Goal: Information Seeking & Learning: Learn about a topic

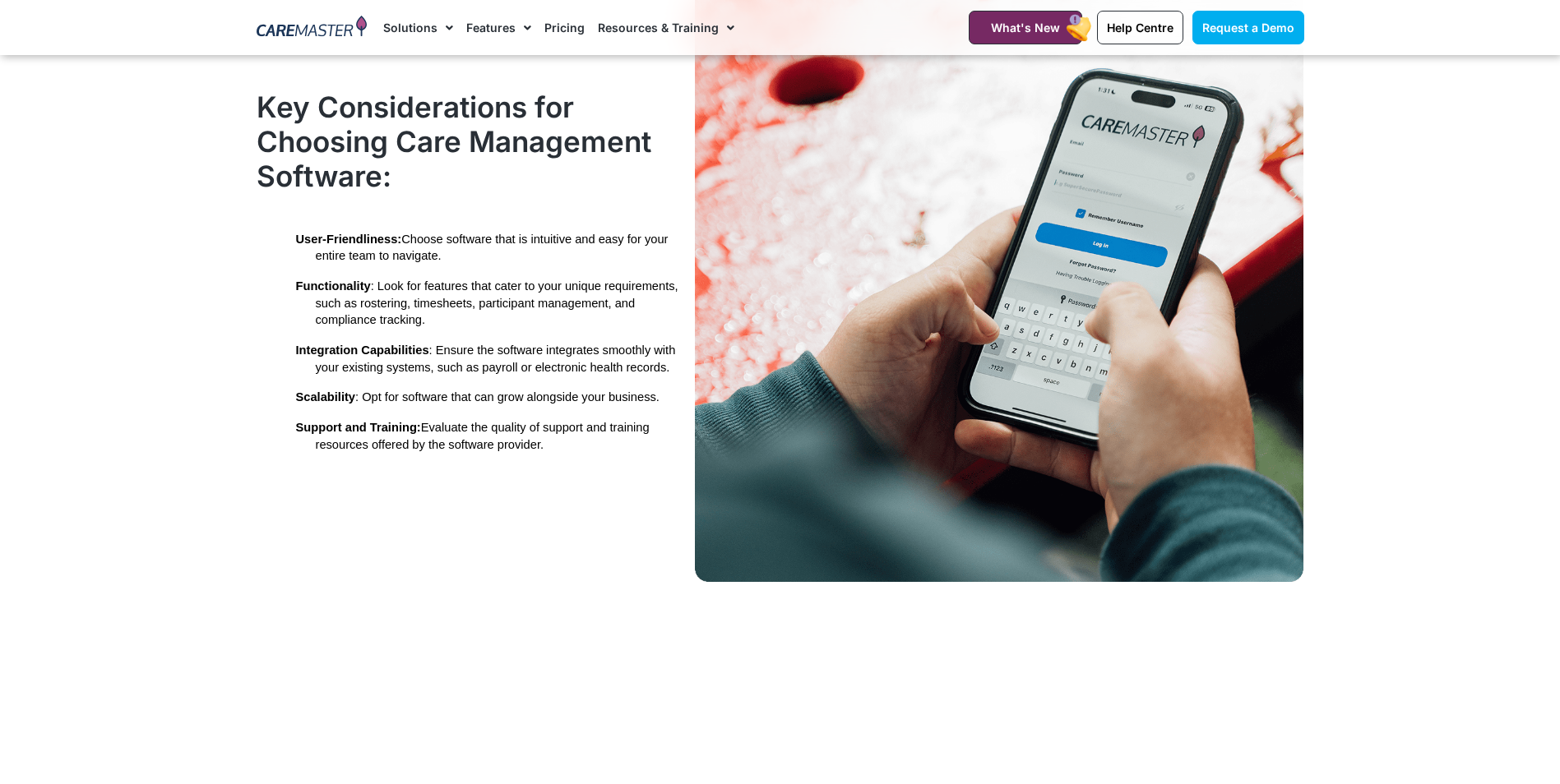
scroll to position [3215, 0]
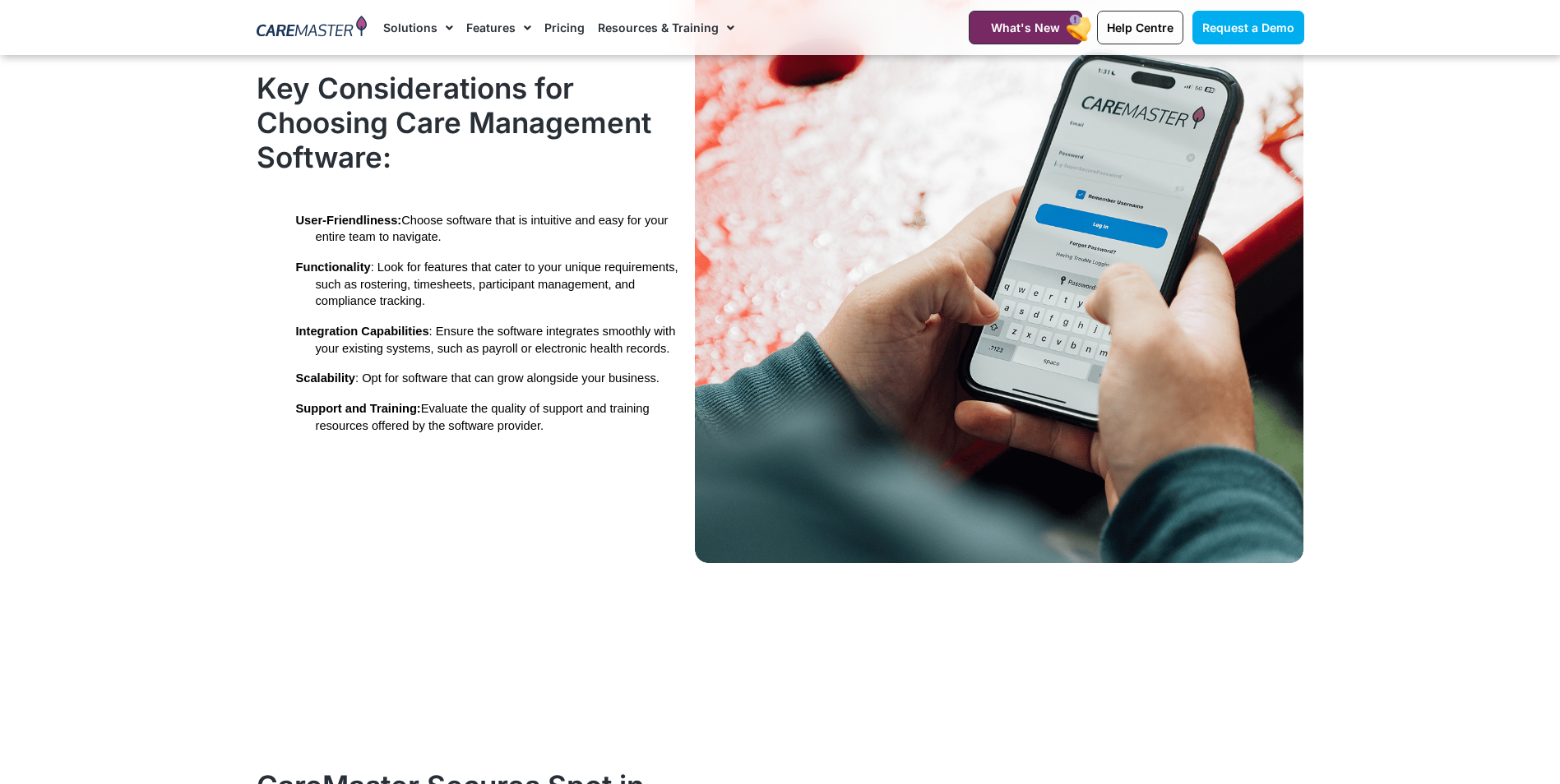
click at [554, 33] on link "Pricing" at bounding box center [564, 27] width 41 height 55
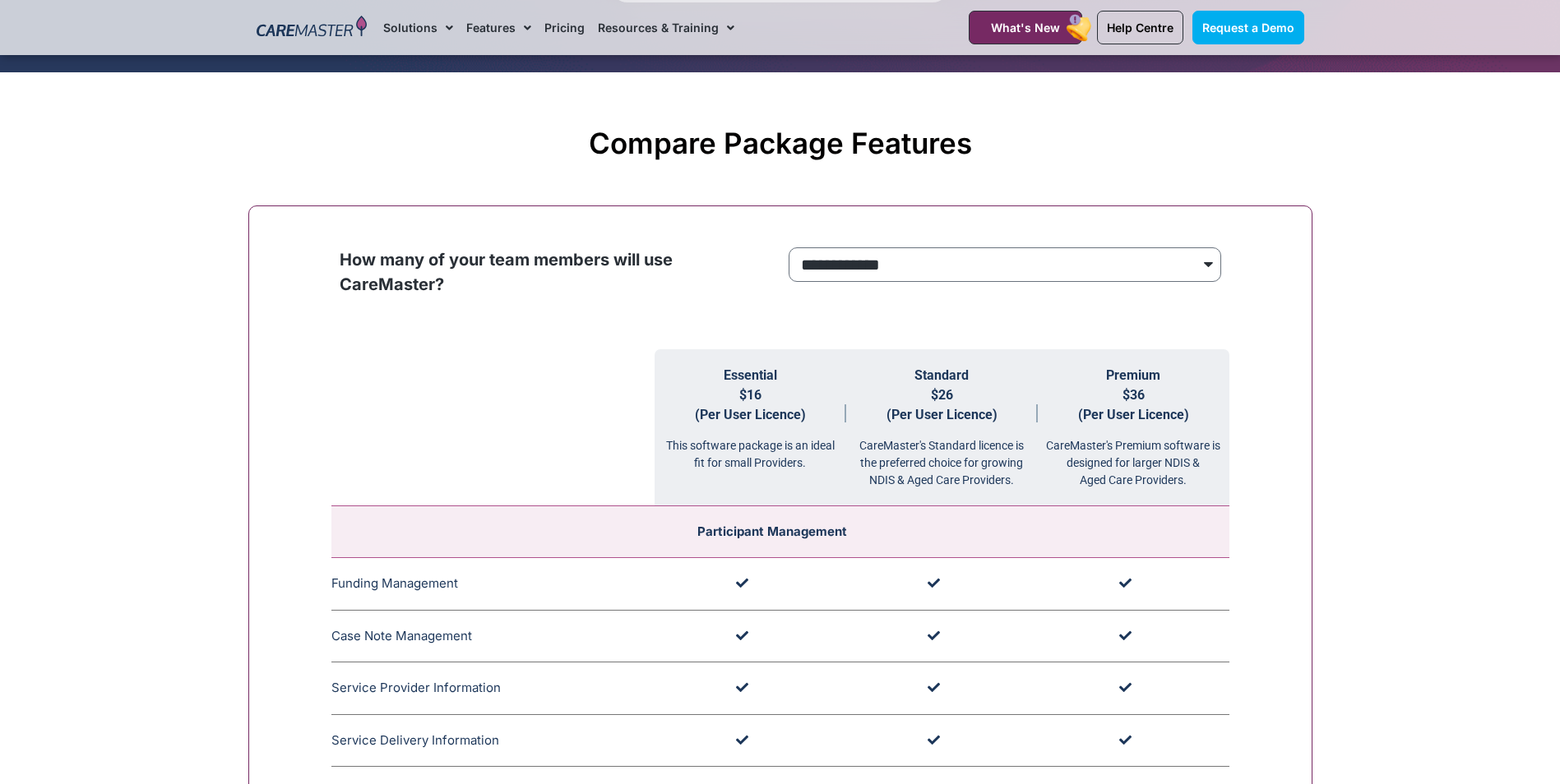
scroll to position [1480, 0]
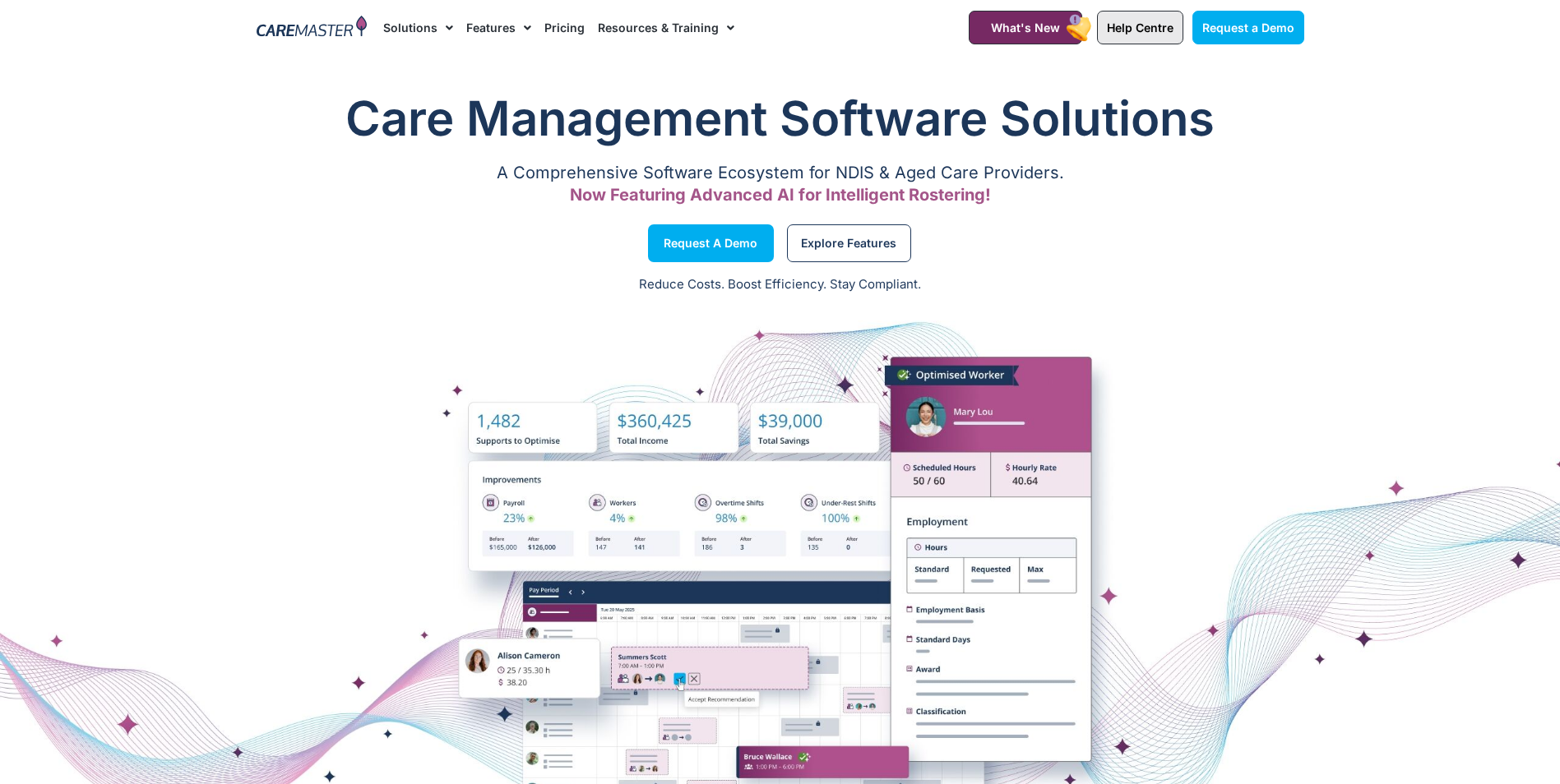
click at [1133, 25] on span "Help Centre" at bounding box center [1140, 27] width 67 height 14
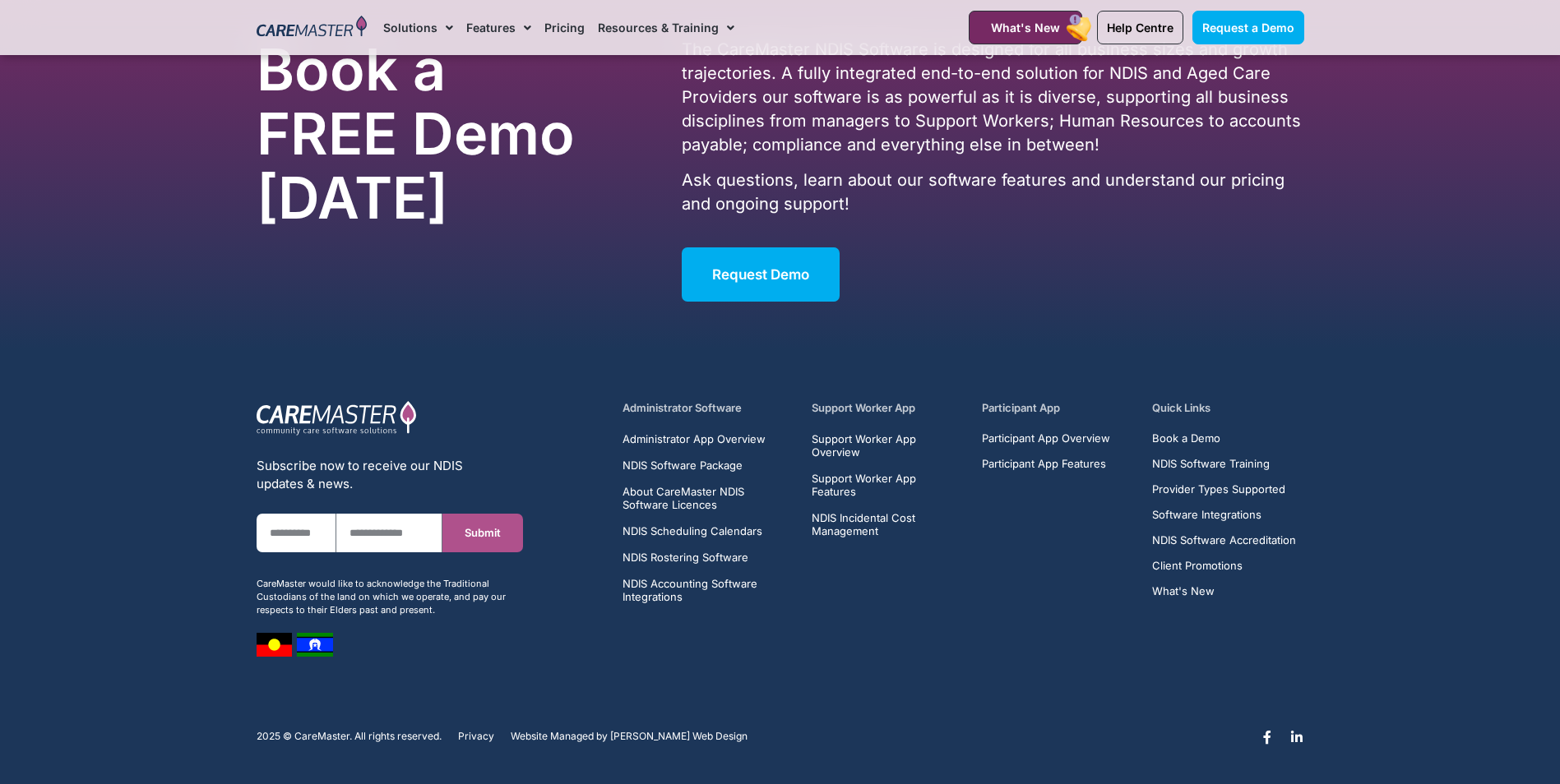
scroll to position [10466, 0]
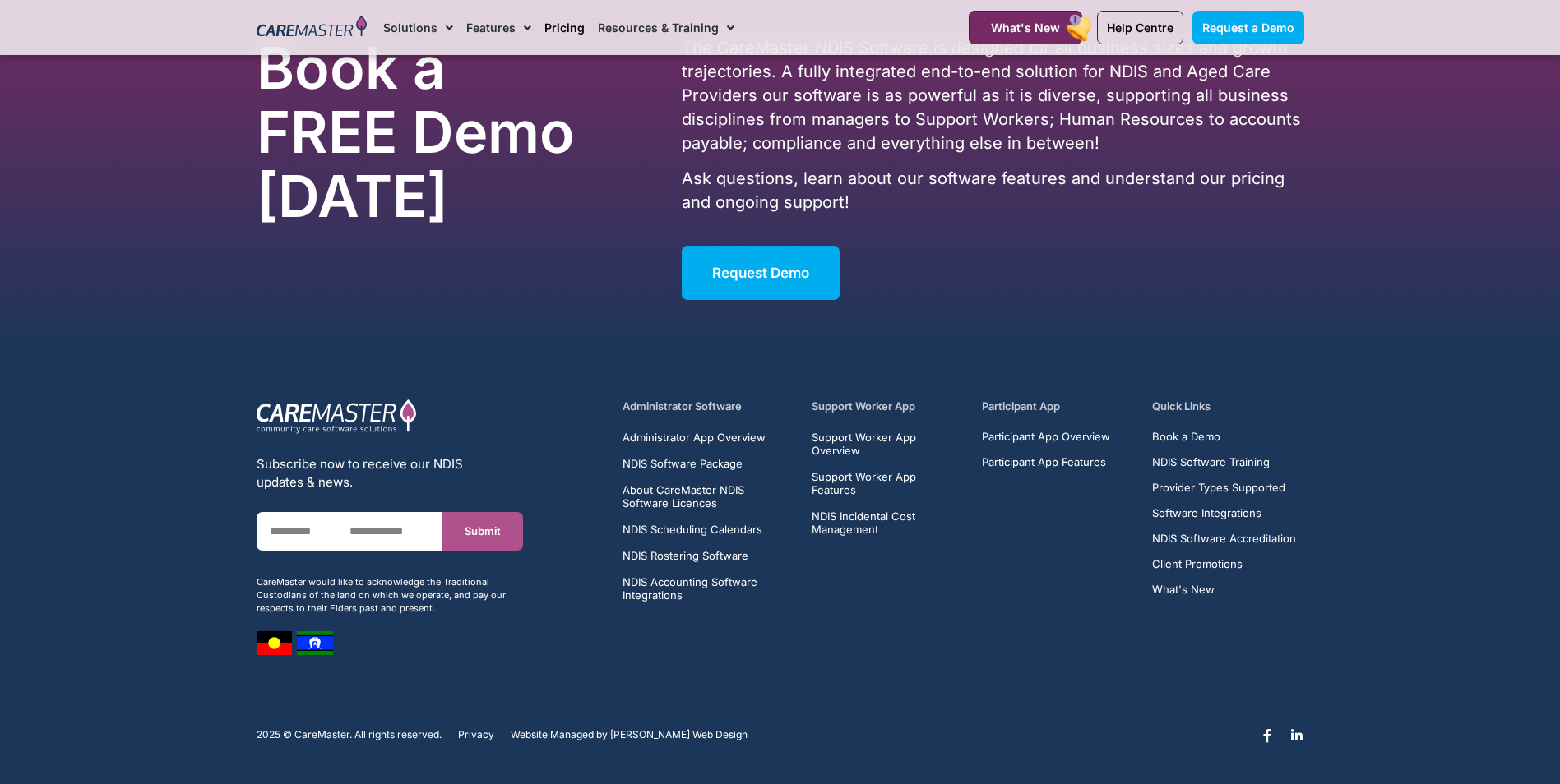
click at [571, 28] on link "Pricing" at bounding box center [564, 27] width 41 height 55
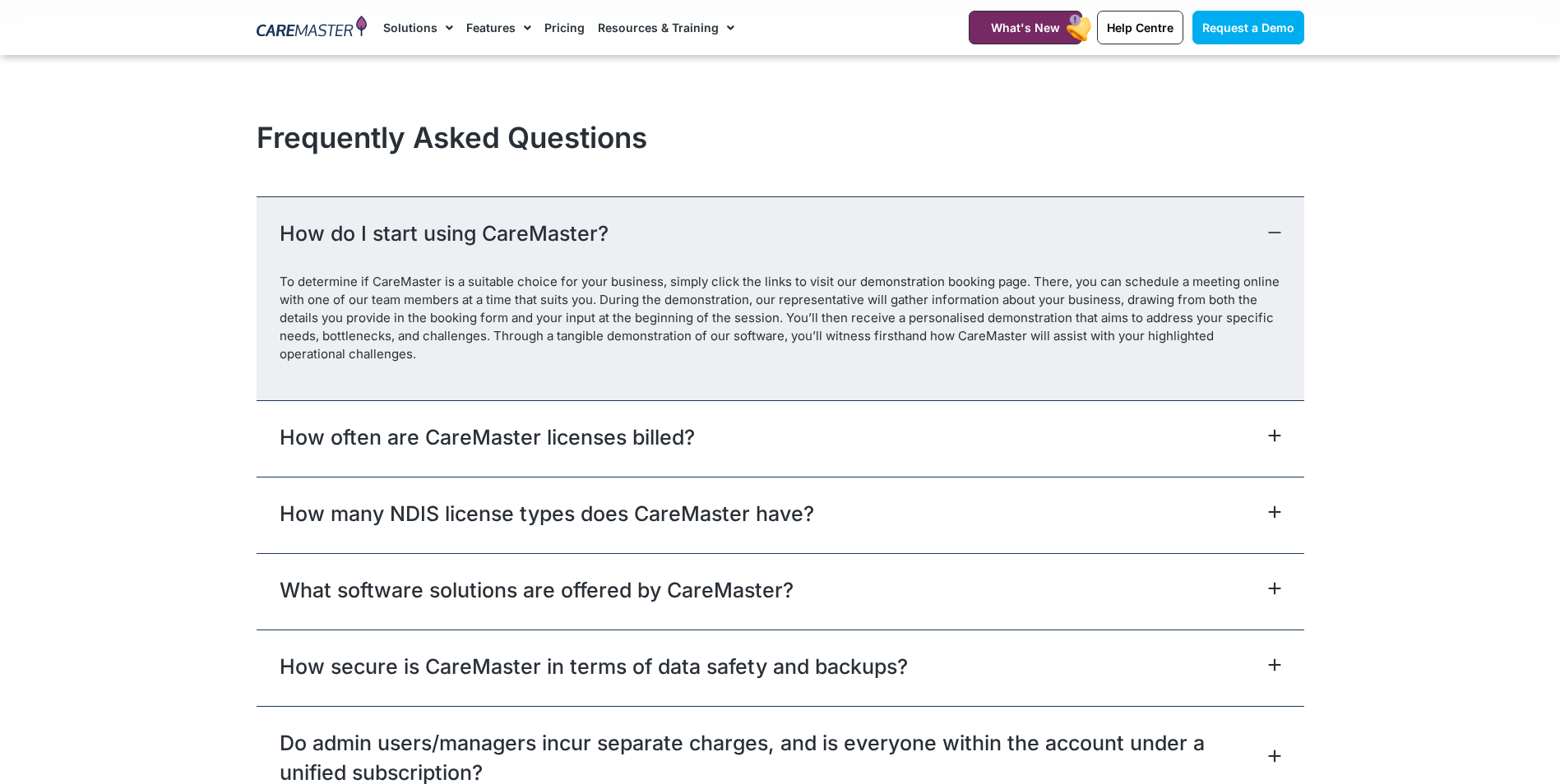
scroll to position [7235, 0]
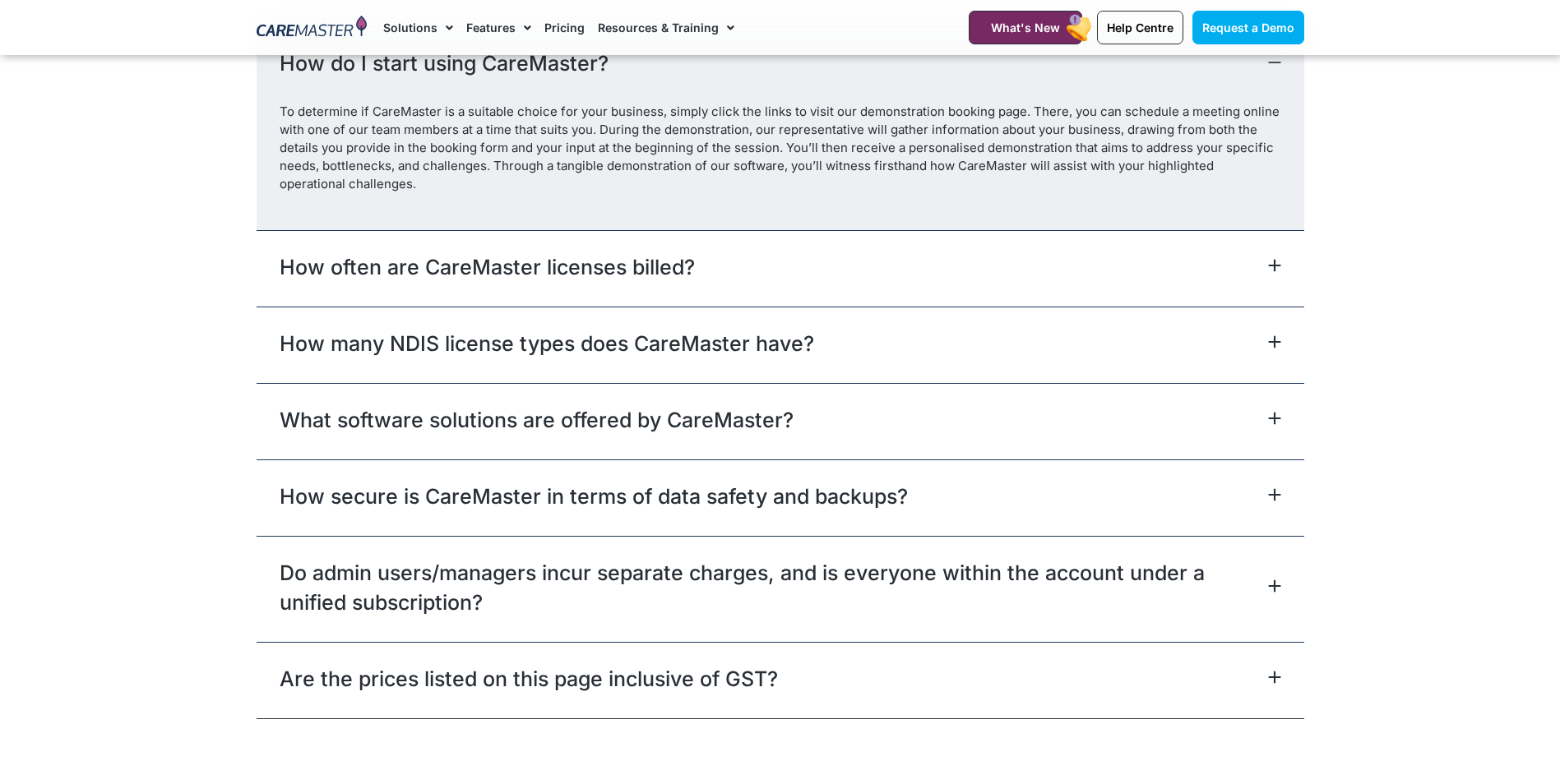
click at [686, 278] on link "How often are CareMaster licenses billed?" at bounding box center [487, 267] width 415 height 29
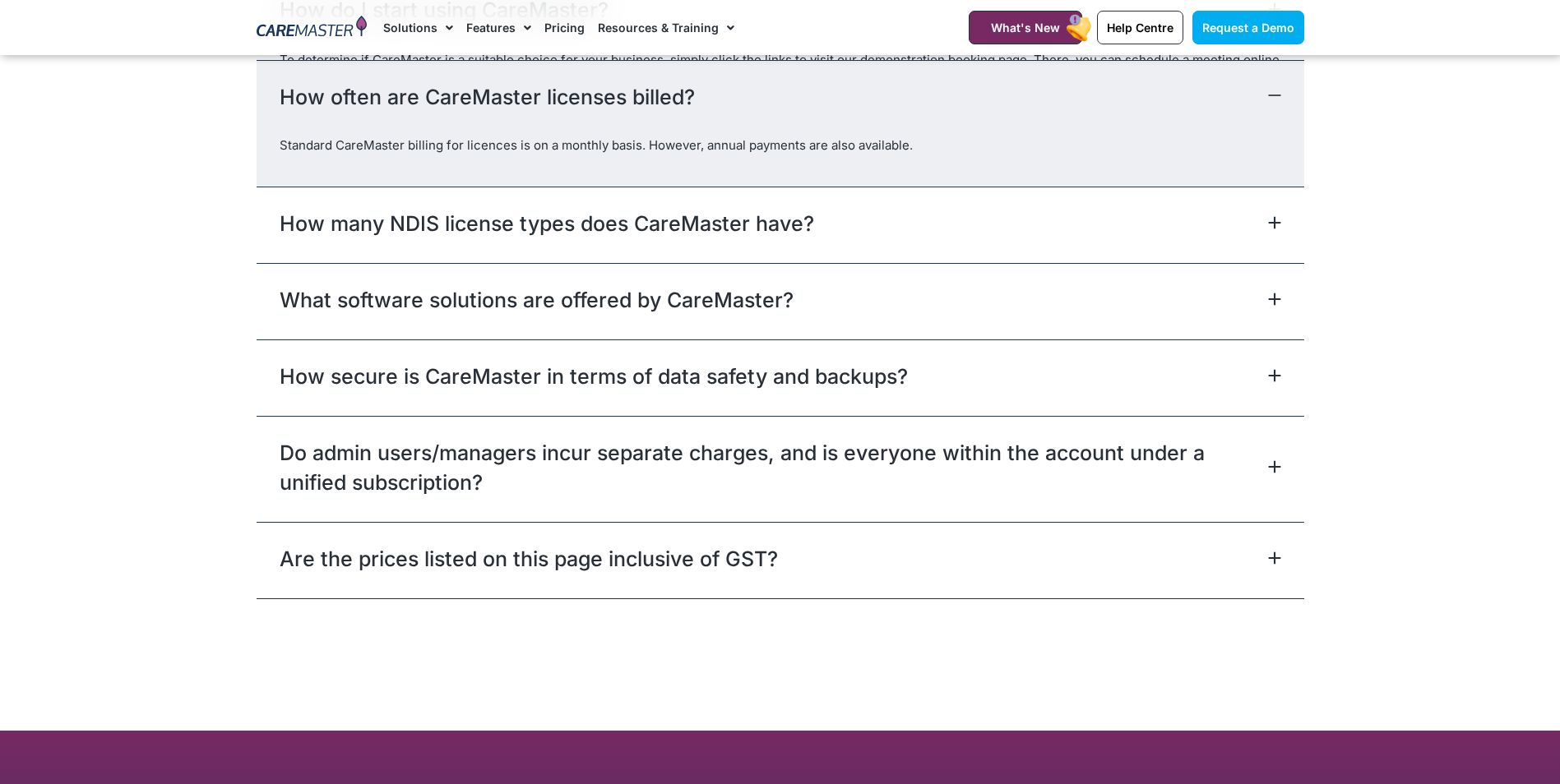
scroll to position [7400, 0]
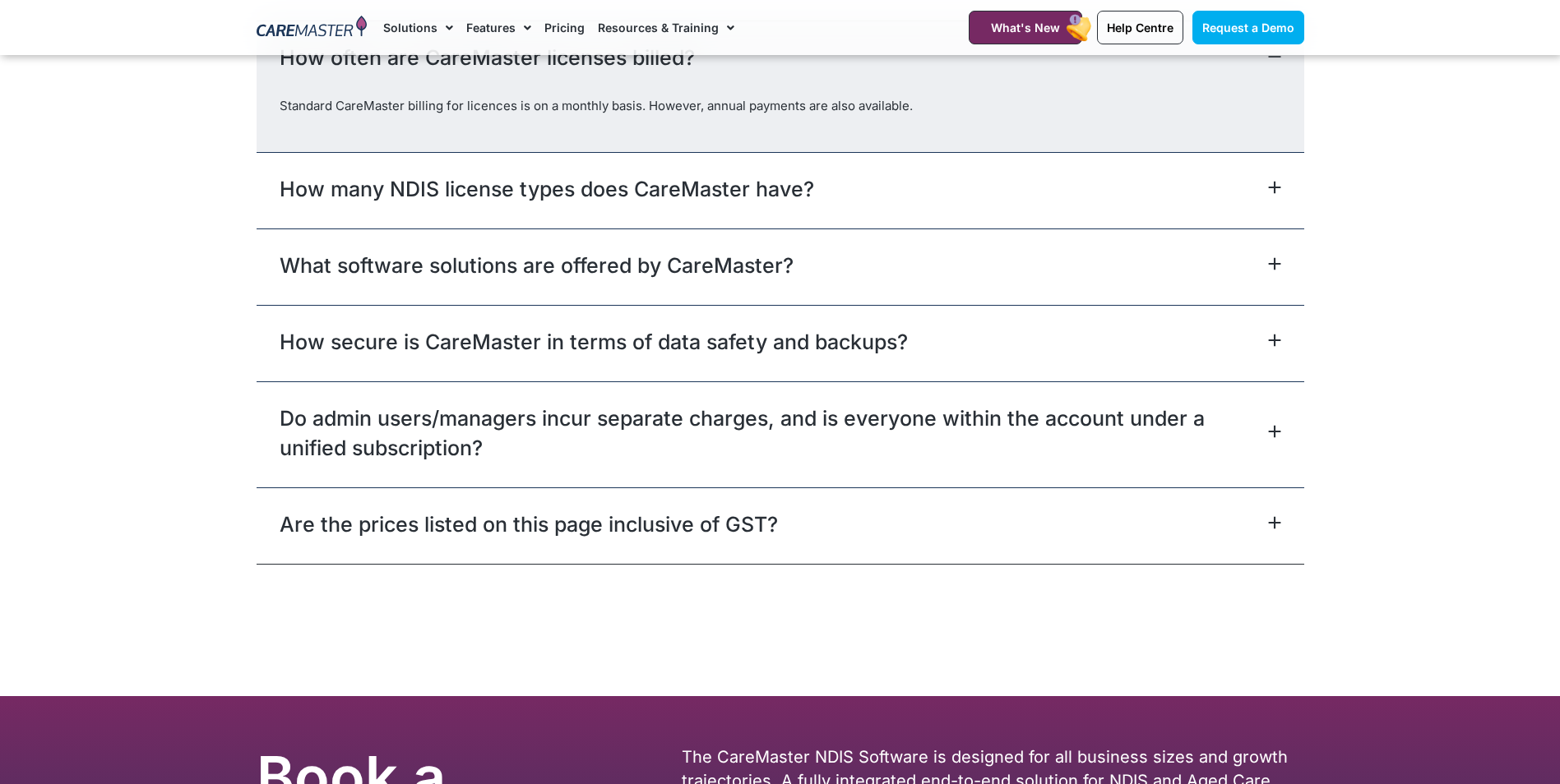
click at [744, 435] on link "Do admin users/managers incur separate charges, and is everyone within the acco…" at bounding box center [771, 433] width 984 height 59
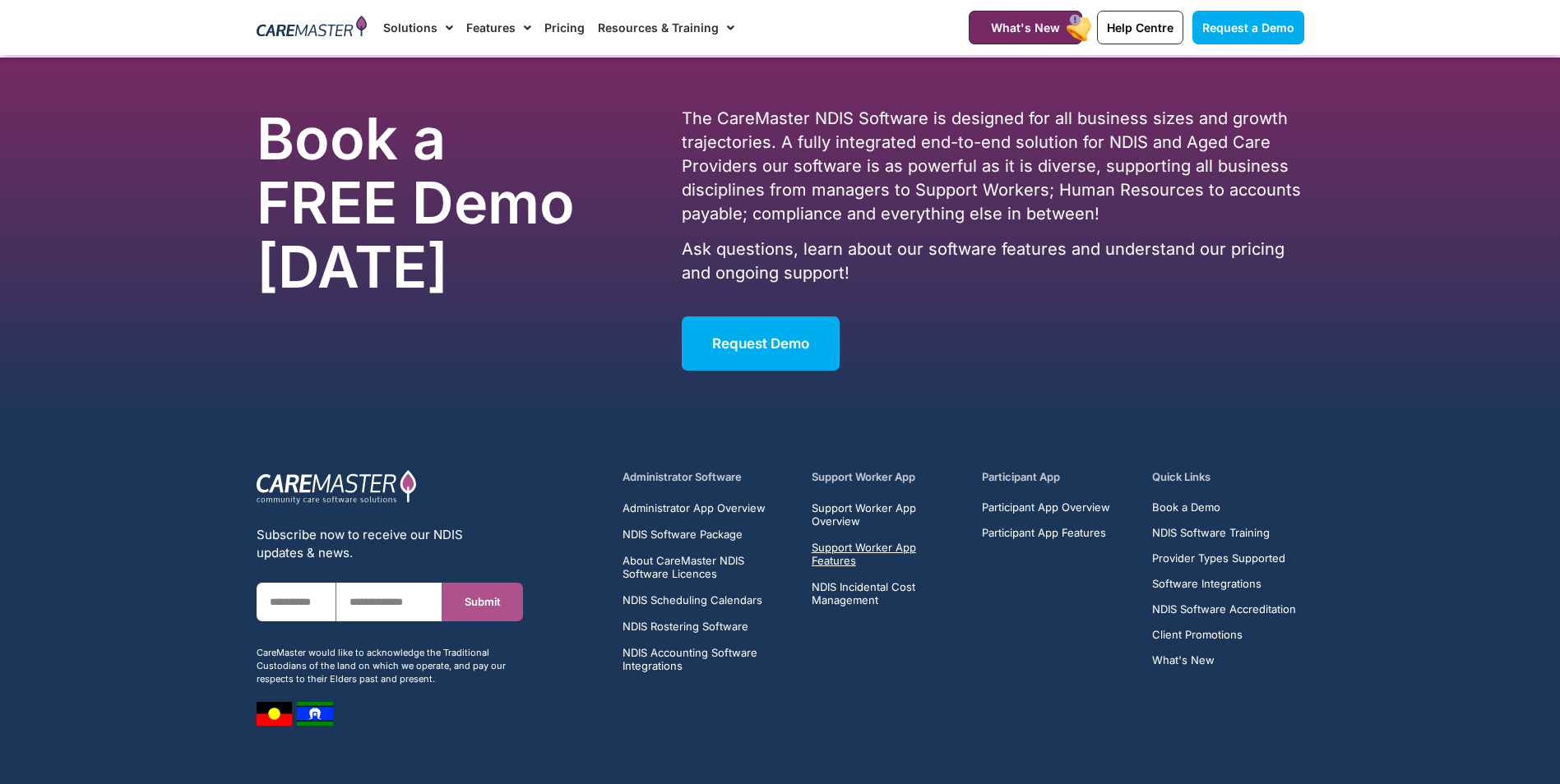
scroll to position [8058, 0]
